Goal: Ask a question

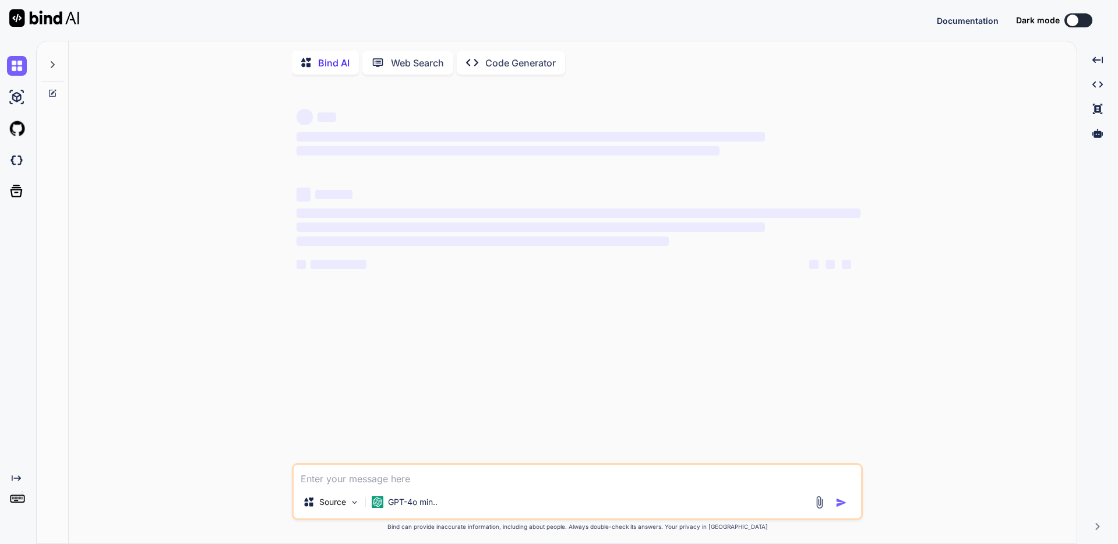
click at [515, 71] on div "Created with Pixso. Code Generator" at bounding box center [511, 62] width 108 height 23
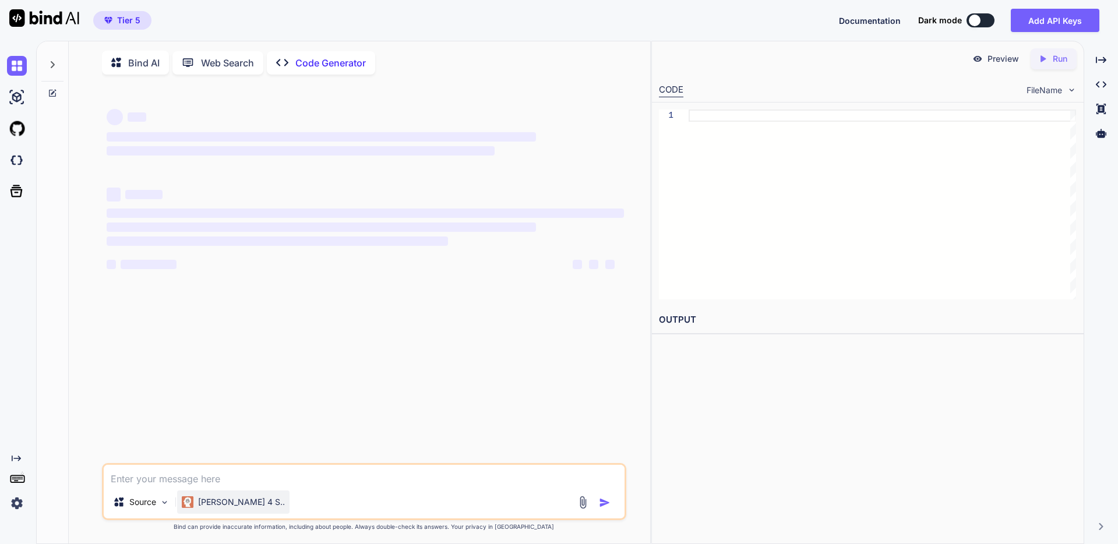
click at [234, 505] on p "[PERSON_NAME] 4 S.." at bounding box center [241, 502] width 87 height 12
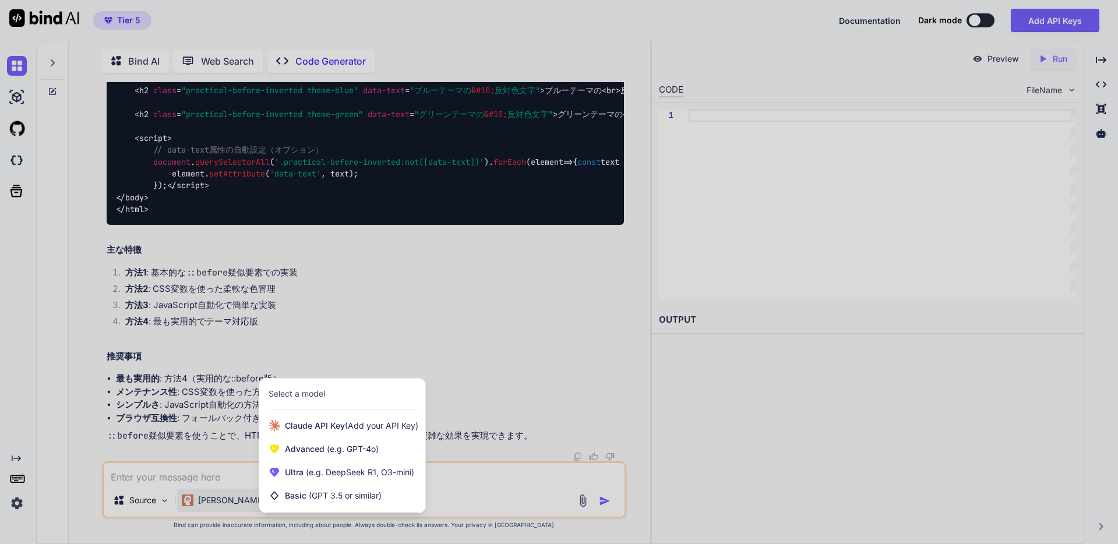
scroll to position [12288, 0]
click at [59, 118] on div at bounding box center [559, 272] width 1118 height 544
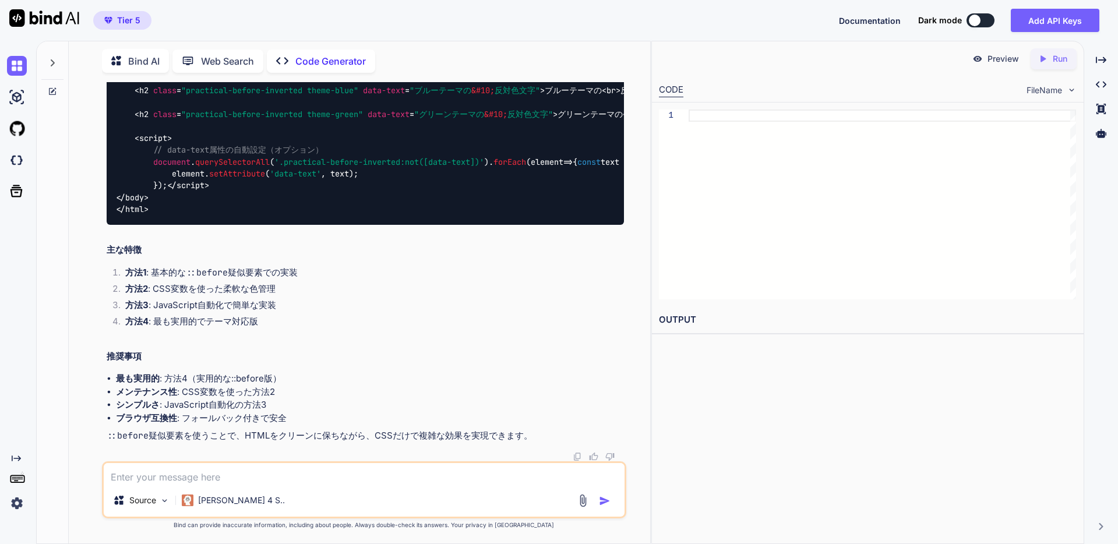
click at [50, 87] on icon at bounding box center [52, 91] width 9 height 9
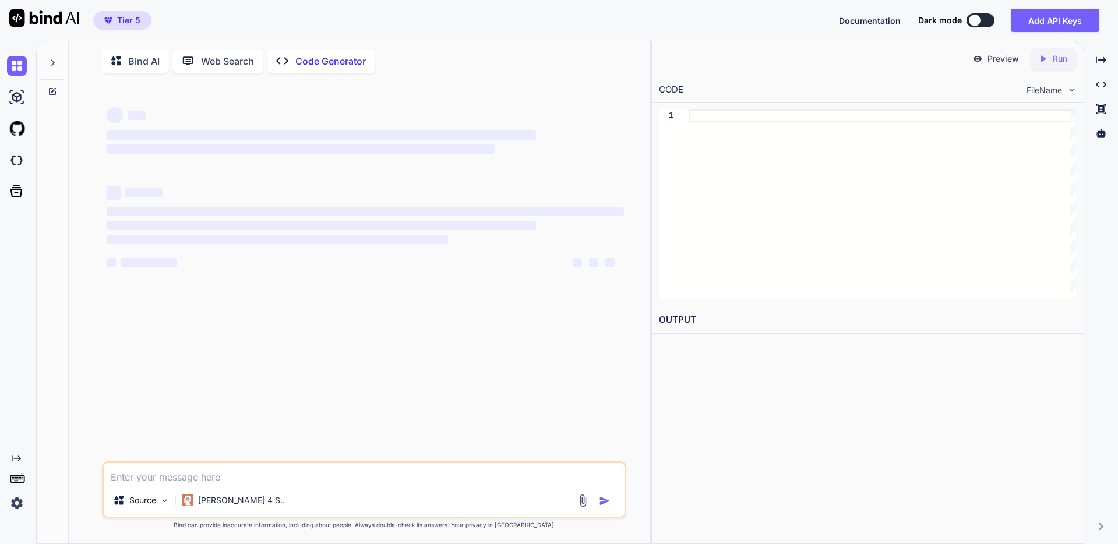
scroll to position [0, 0]
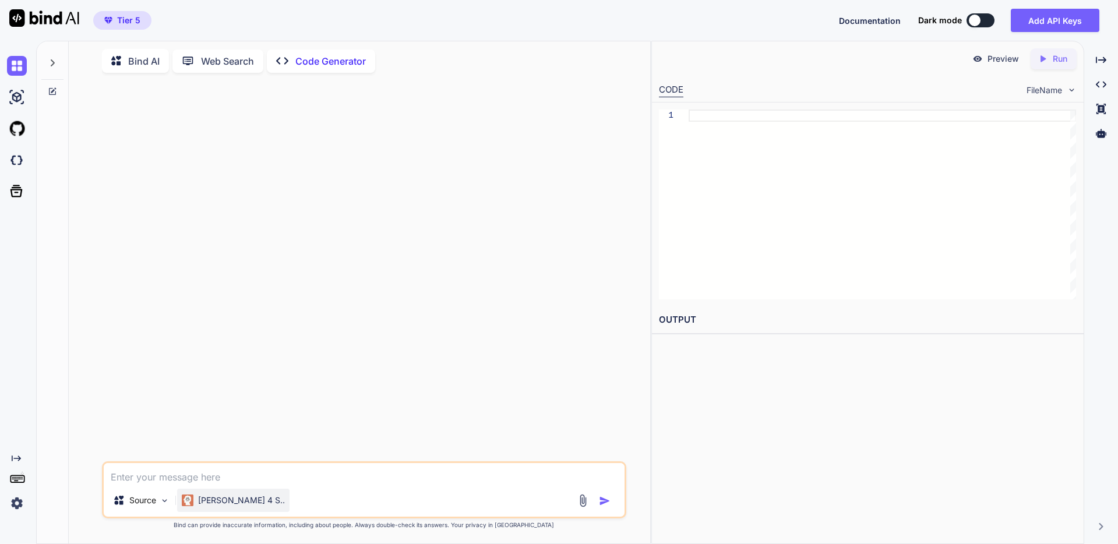
click at [234, 507] on div "[PERSON_NAME] 4 S.." at bounding box center [233, 500] width 112 height 23
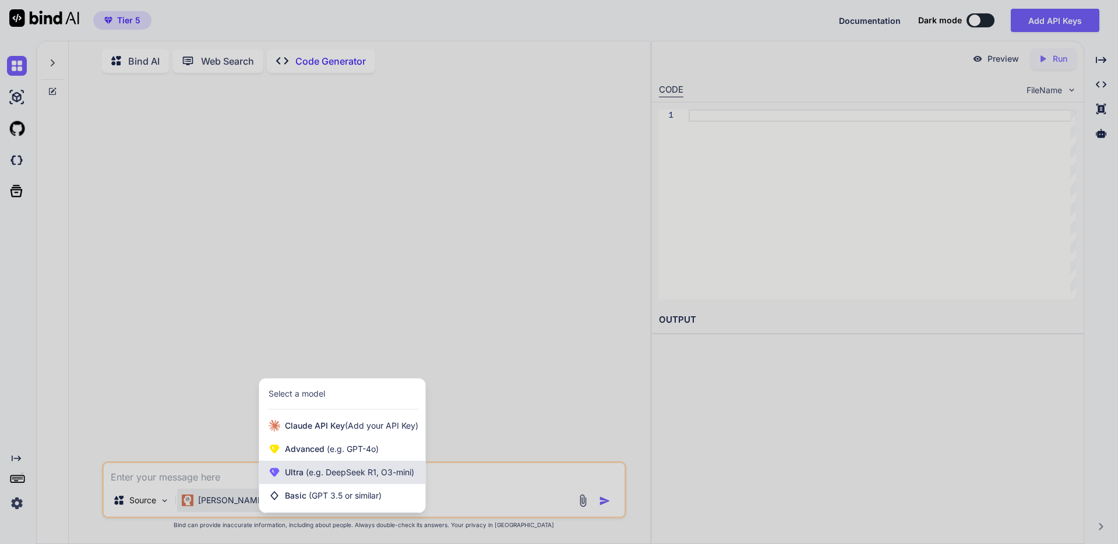
click at [383, 477] on span "(e.g. DeepSeek R1, O3-mini)" at bounding box center [359, 472] width 111 height 10
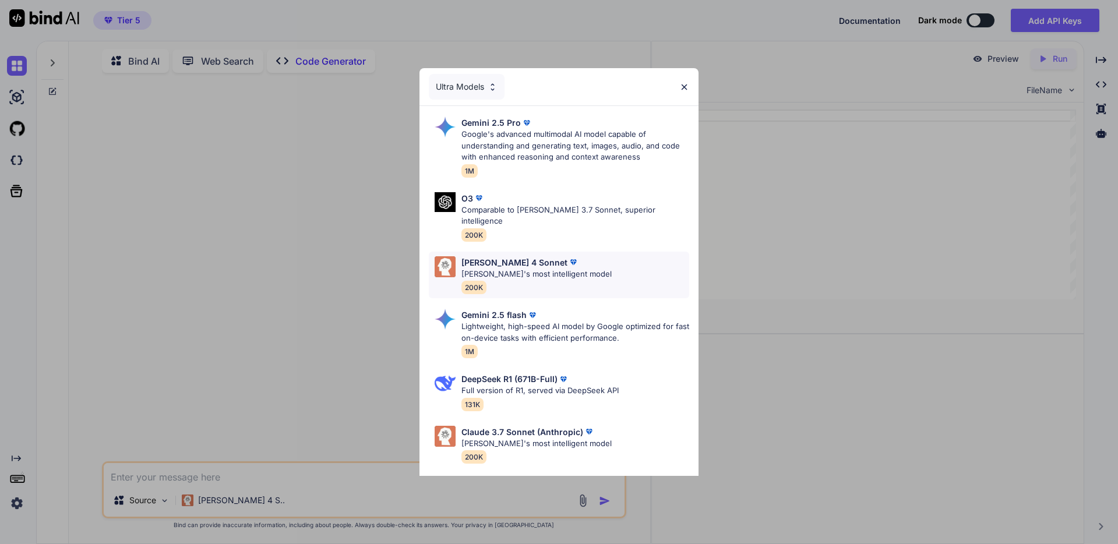
click at [542, 256] on div "[PERSON_NAME] 4 Sonnet" at bounding box center [536, 262] width 150 height 12
type textarea "x"
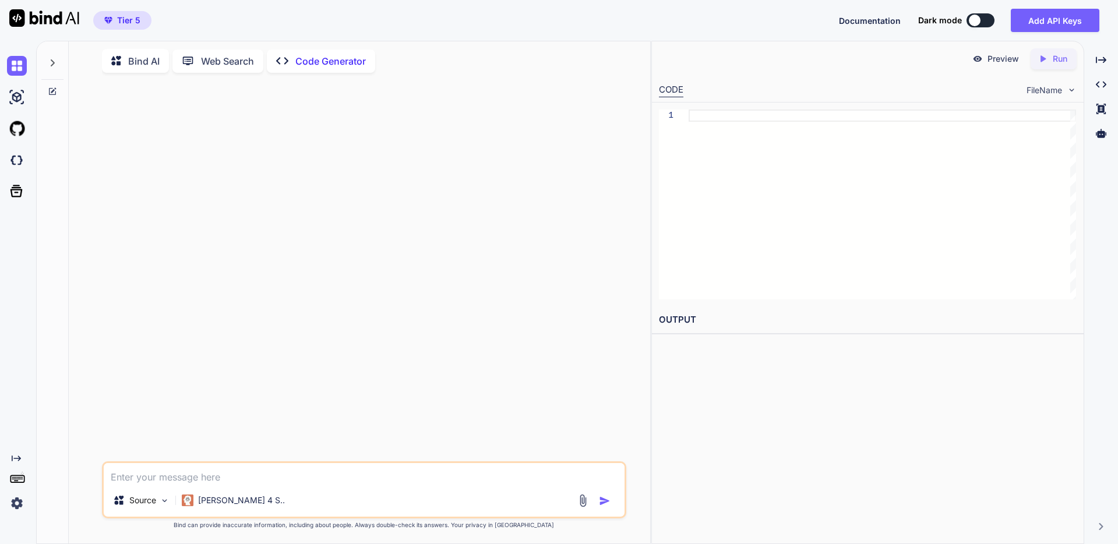
click at [224, 478] on textarea at bounding box center [364, 473] width 521 height 21
paste textarea "カスタム投稿ページのパーマリンクにカスタムフィールドの値を使用する方法"
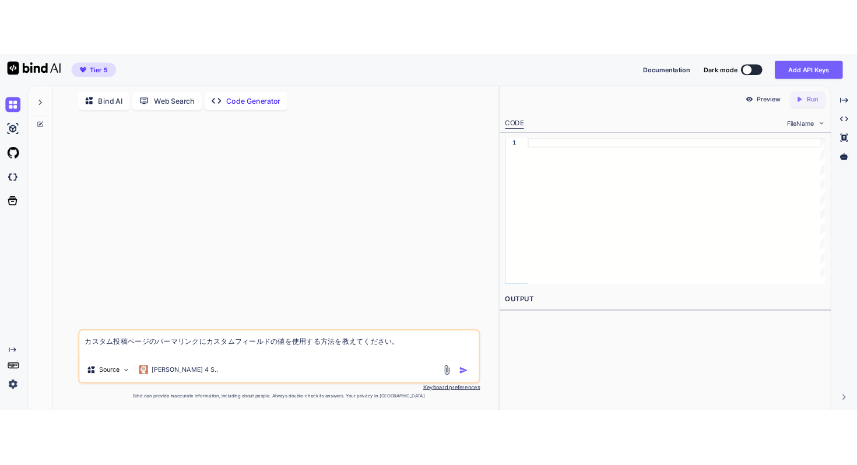
scroll to position [5, 0]
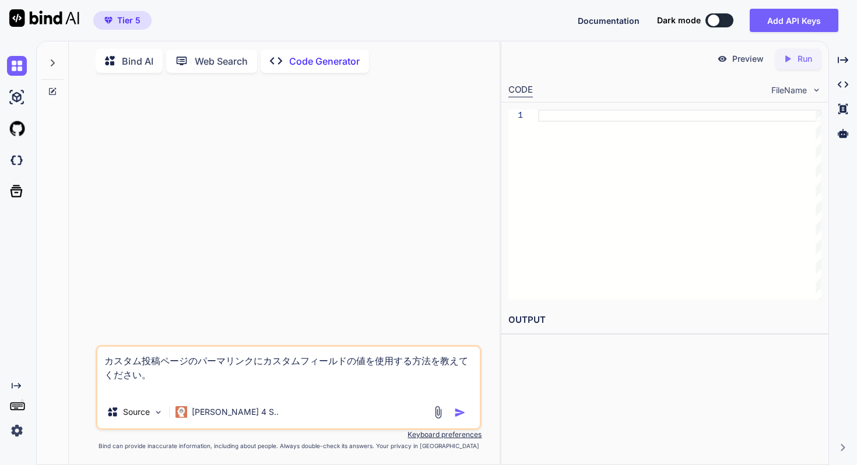
click at [362, 374] on textarea "カスタム投稿ページのパーマリンクにカスタムフィールドの値を使用する方法を教えてください。" at bounding box center [288, 371] width 382 height 49
paste textarea "編集 複製 移動 削除 text_english_name"
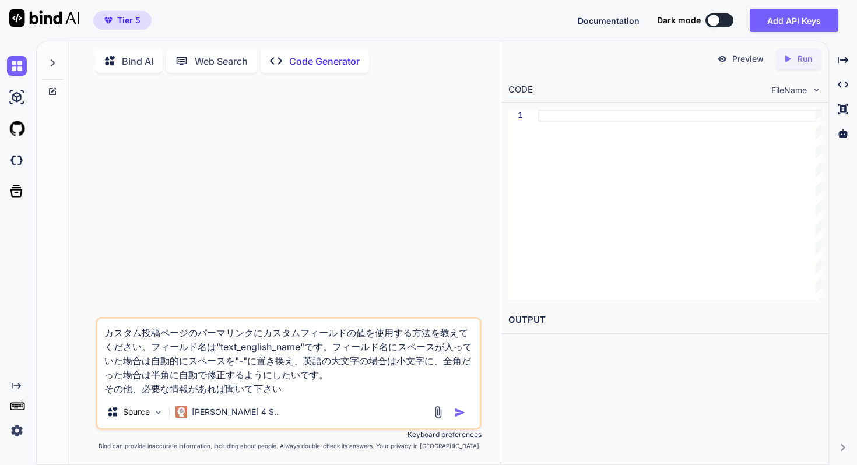
type textarea "カスタム投稿ページのパーマリンクにカスタムフィールドの値を使用する方法を教えてください。フィールド名は"text_english_name"です。フィールド名…"
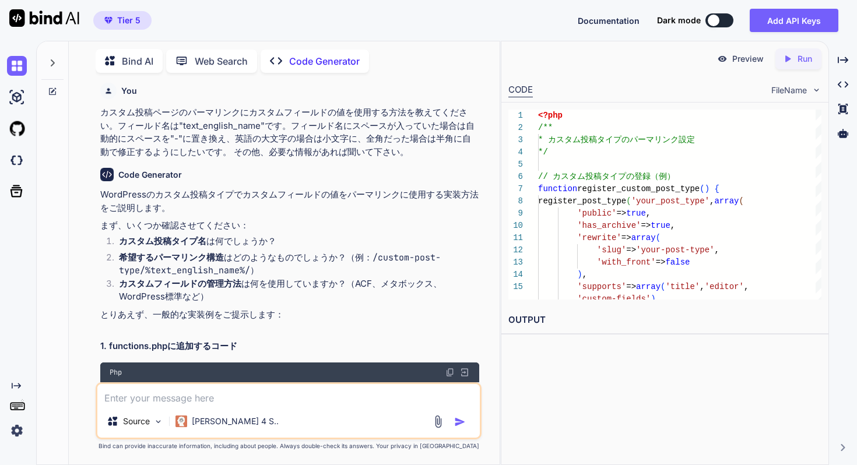
scroll to position [2, 0]
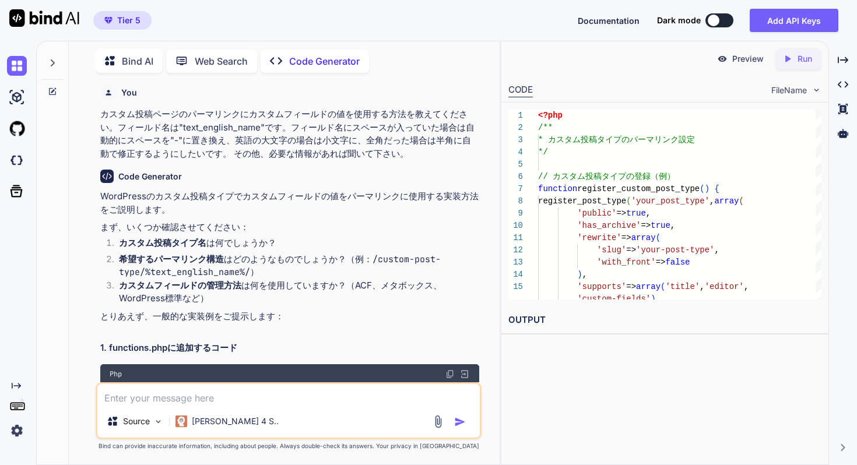
click at [117, 241] on li "カスタム投稿タイプ名 は何でしょうか？" at bounding box center [294, 245] width 369 height 16
drag, startPoint x: 118, startPoint y: 242, endPoint x: 208, endPoint y: 242, distance: 89.7
click at [208, 242] on li "カスタム投稿タイプ名 は何でしょうか？" at bounding box center [294, 245] width 369 height 16
copy strong "カスタム投稿タイプ名"
click at [221, 401] on textarea at bounding box center [288, 394] width 382 height 21
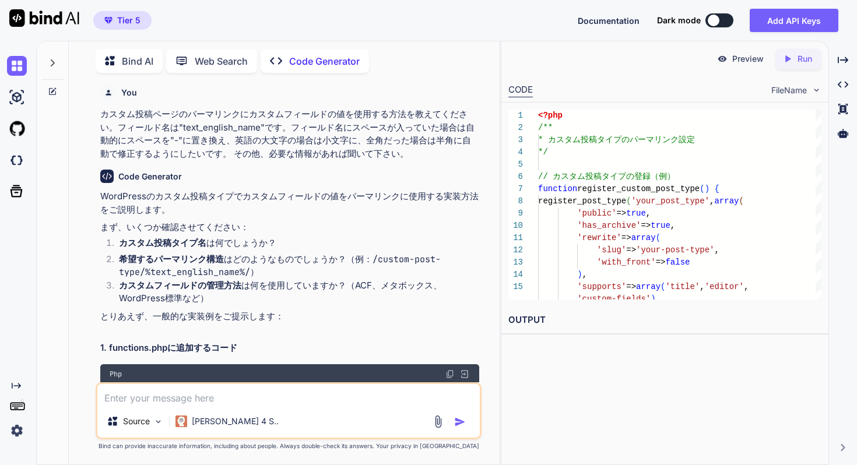
paste textarea "カスタム投稿タイプ名"
paste textarea "exhibitors-list"
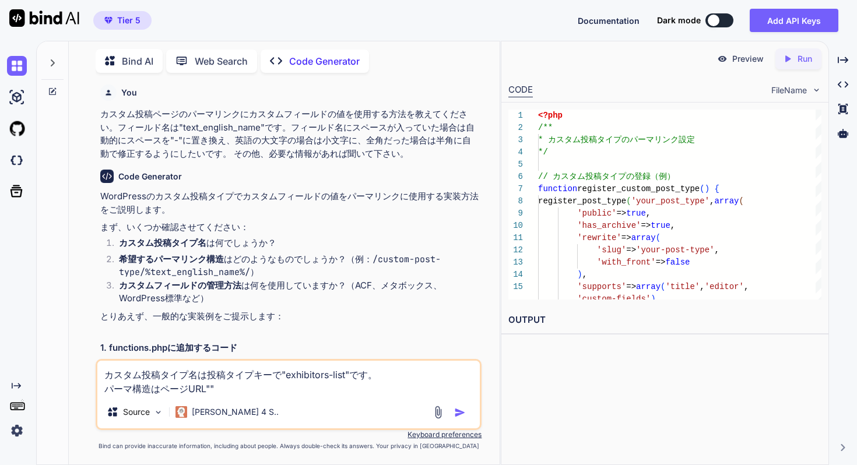
paste textarea "[URL][DOMAIN_NAME]"
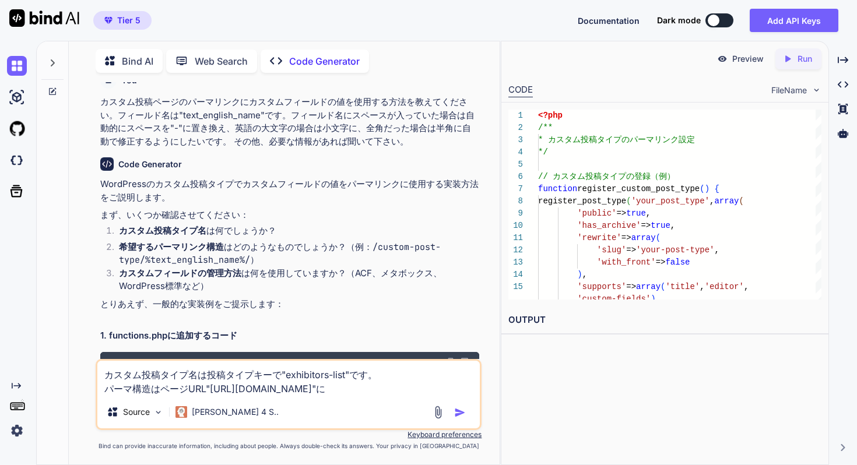
scroll to position [5, 0]
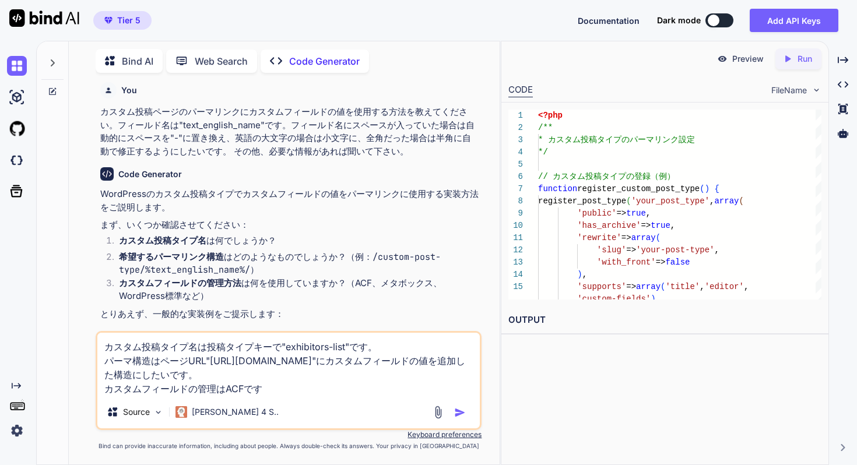
type textarea "カスタム投稿タイプ名は投稿タイプキーで"exhibitors-list"です。 パーマ構造はページURL"[URL][DOMAIN_NAME]"にカスタムフィ…"
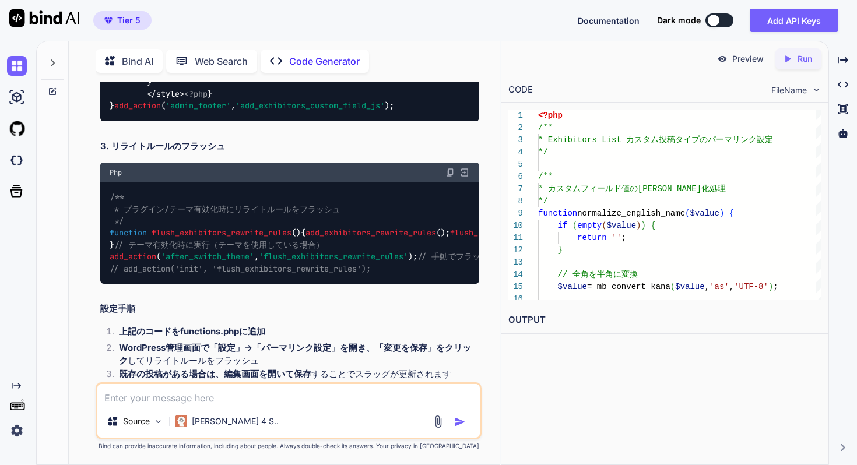
scroll to position [2803, 0]
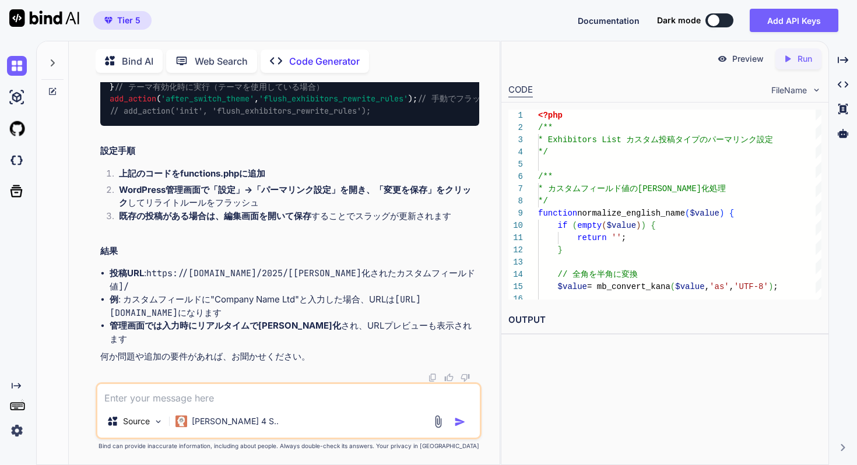
scroll to position [6158, 0]
